Goal: Task Accomplishment & Management: Manage account settings

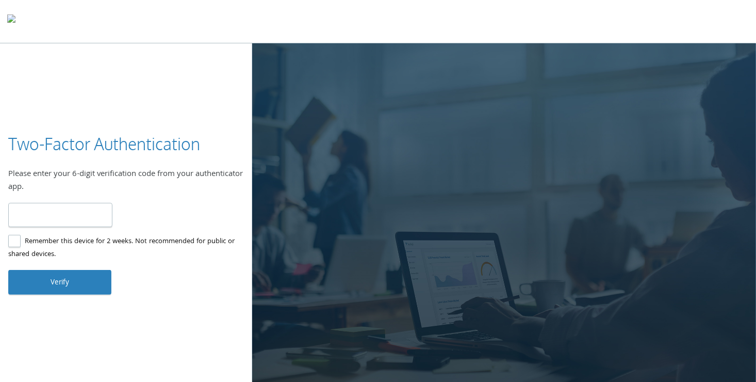
click at [48, 211] on input "number" at bounding box center [60, 215] width 104 height 24
click at [13, 240] on label "Remember this device for 2 weeks. Not recommended for public or shared devices." at bounding box center [121, 248] width 227 height 26
click at [38, 218] on input "number" at bounding box center [60, 215] width 104 height 24
type input "******"
